Goal: Use online tool/utility: Utilize a website feature to perform a specific function

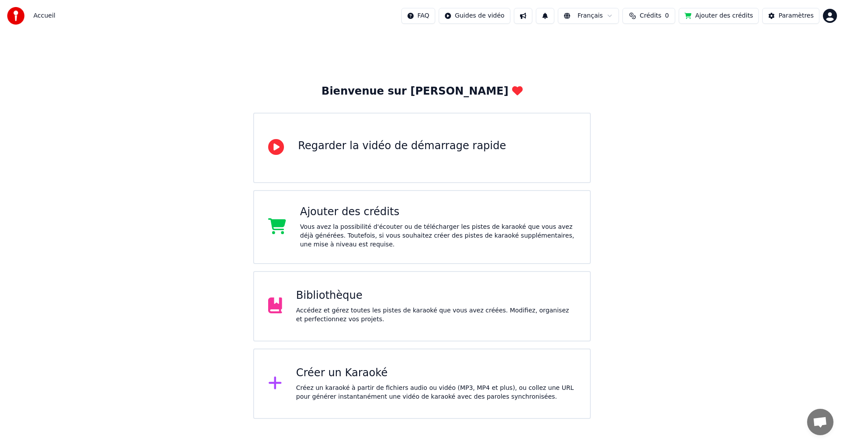
click at [342, 304] on div "Bibliothèque Accédez et gérez toutes les pistes de karaoké que vous avez créées…" at bounding box center [436, 305] width 280 height 35
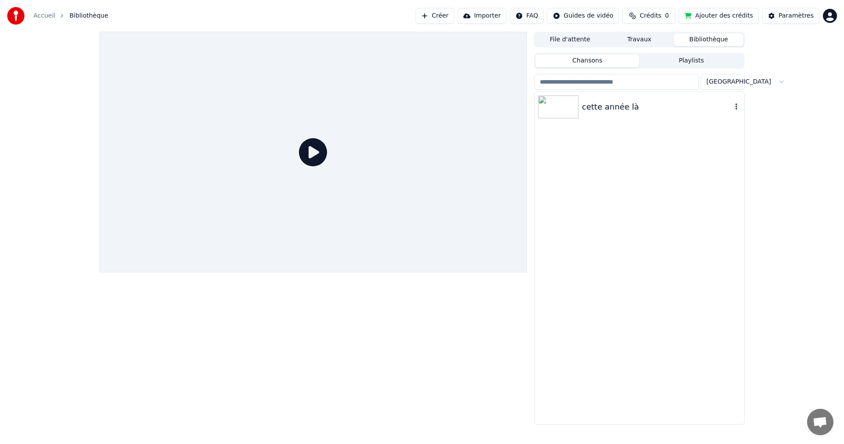
click at [593, 110] on div "cette année là" at bounding box center [657, 107] width 150 height 12
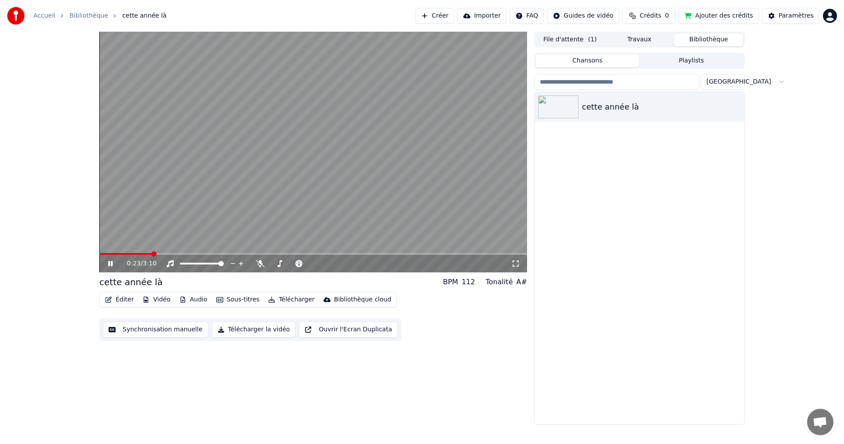
click at [113, 261] on icon at bounding box center [116, 263] width 21 height 7
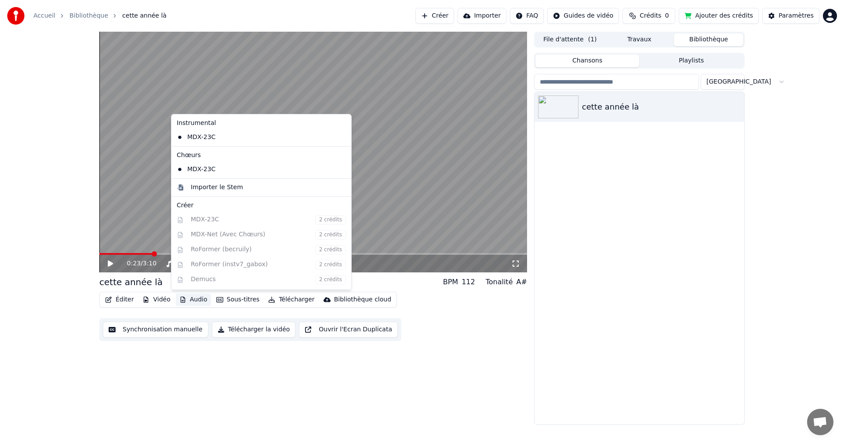
click at [190, 299] on button "Audio" at bounding box center [193, 299] width 35 height 12
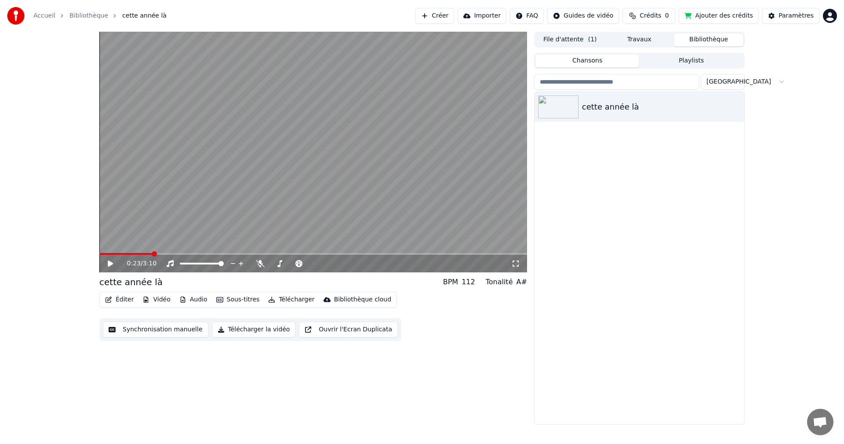
drag, startPoint x: 55, startPoint y: 386, endPoint x: 95, endPoint y: 361, distance: 47.1
click at [56, 386] on div "0:23 / 3:10 cette année là BPM 112 Tonalité A# Éditer Vidéo Audio Sous-titres T…" at bounding box center [422, 228] width 844 height 393
click at [148, 330] on button "Synchronisation manuelle" at bounding box center [156, 329] width 106 height 16
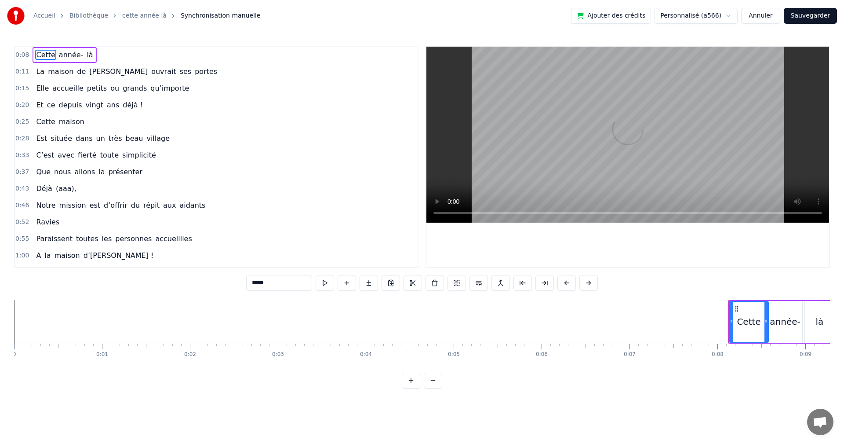
click at [735, 17] on html "Accueil Bibliothèque cette année là Synchronisation manuelle Ajouter des crédit…" at bounding box center [422, 201] width 844 height 402
click at [311, 194] on html "Accueil Bibliothèque cette année là Synchronisation manuelle Ajouter des crédit…" at bounding box center [422, 201] width 844 height 402
click at [47, 17] on link "Accueil" at bounding box center [44, 15] width 22 height 9
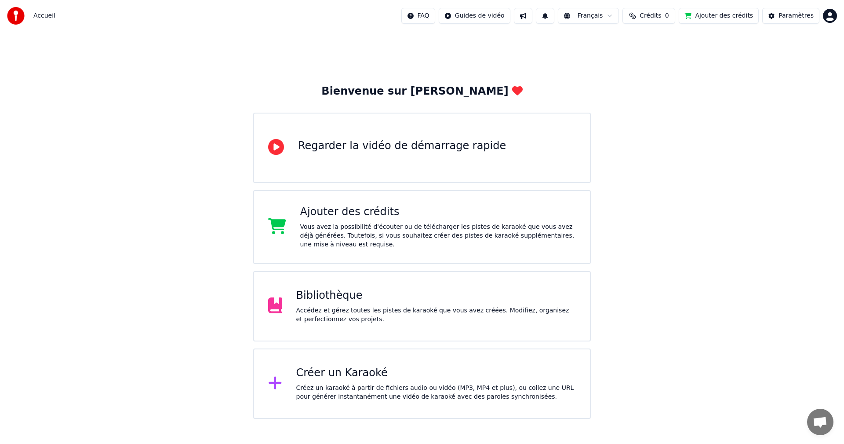
click at [338, 313] on div "Accédez et gérez toutes les pistes de karaoké que vous avez créées. Modifiez, o…" at bounding box center [436, 315] width 280 height 18
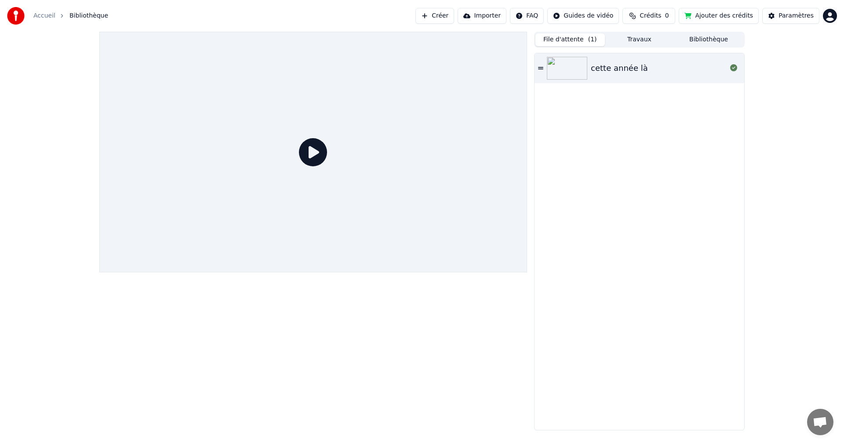
click at [578, 40] on button "File d'attente ( 1 )" at bounding box center [569, 39] width 69 height 13
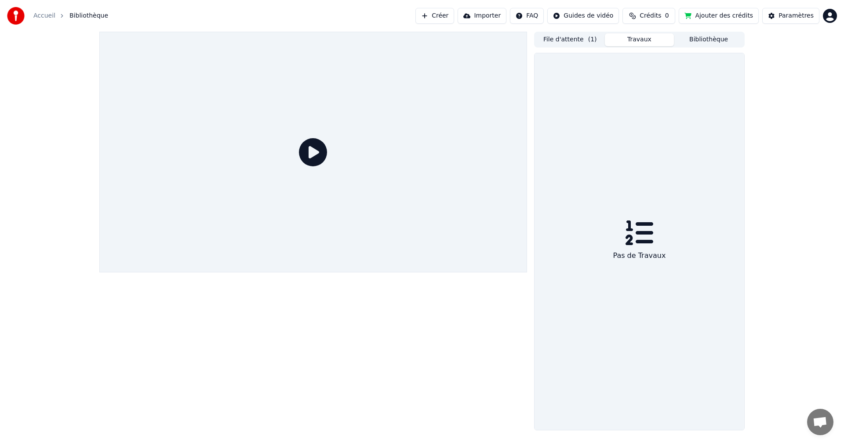
click at [632, 41] on button "Travaux" at bounding box center [639, 39] width 69 height 13
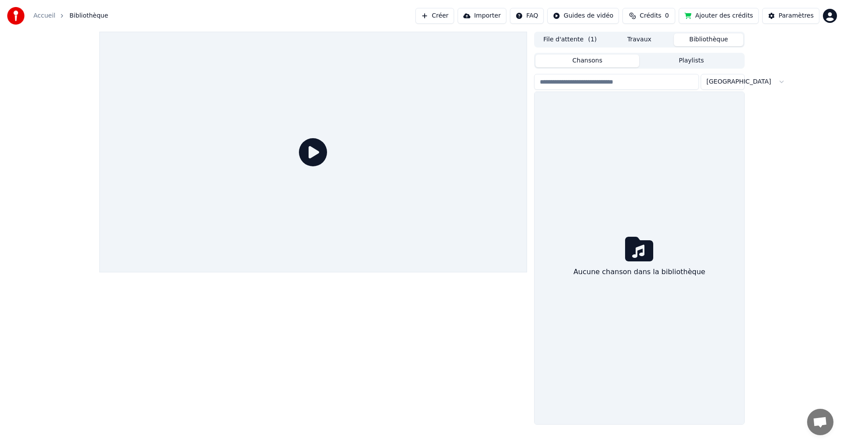
click at [711, 38] on button "Bibliothèque" at bounding box center [708, 39] width 69 height 13
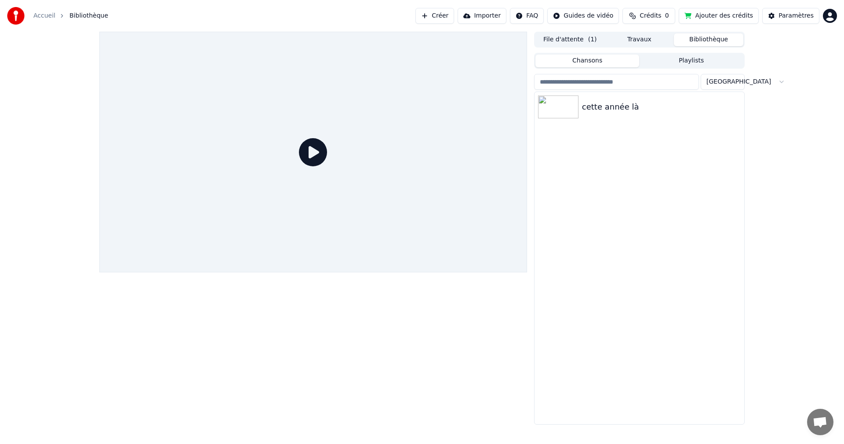
click at [572, 40] on button "File d'attente ( 1 )" at bounding box center [569, 39] width 69 height 13
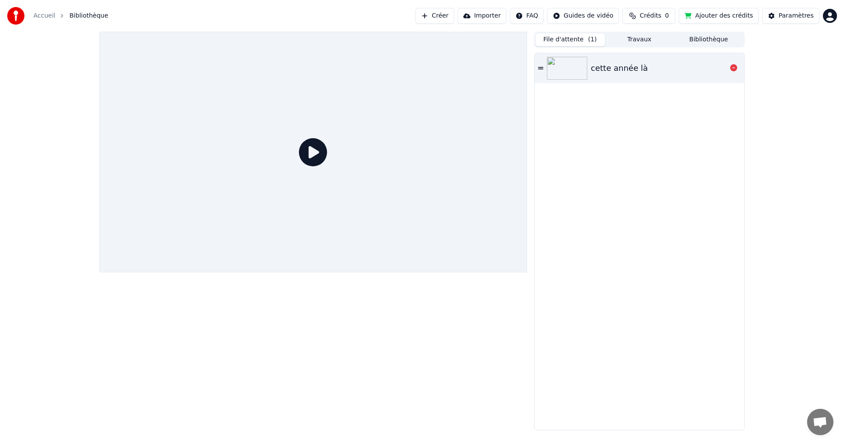
click at [614, 66] on div "cette année là" at bounding box center [619, 68] width 57 height 12
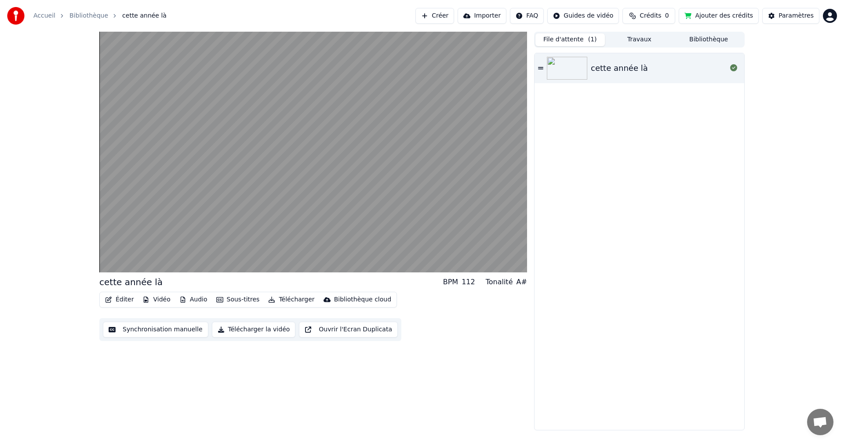
click at [165, 329] on button "Synchronisation manuelle" at bounding box center [156, 329] width 106 height 16
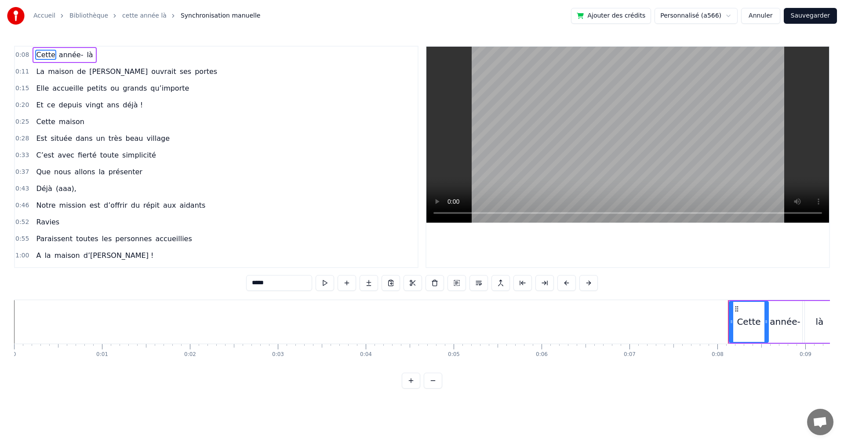
click at [408, 388] on button at bounding box center [411, 380] width 18 height 16
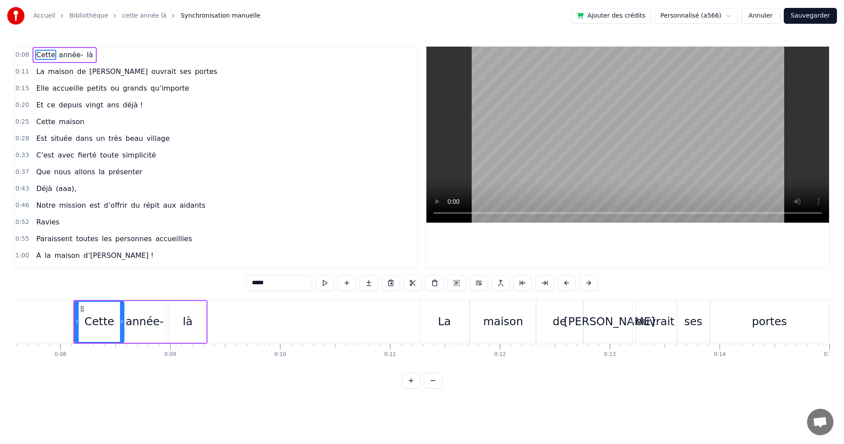
scroll to position [0, 848]
